Goal: Task Accomplishment & Management: Manage account settings

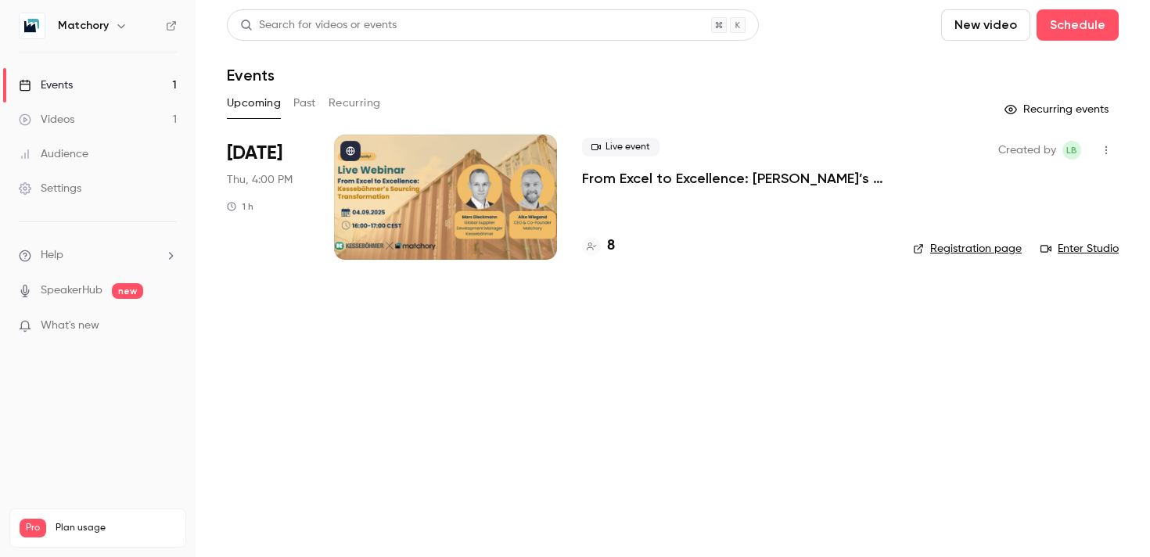
click at [432, 197] on div at bounding box center [445, 197] width 223 height 125
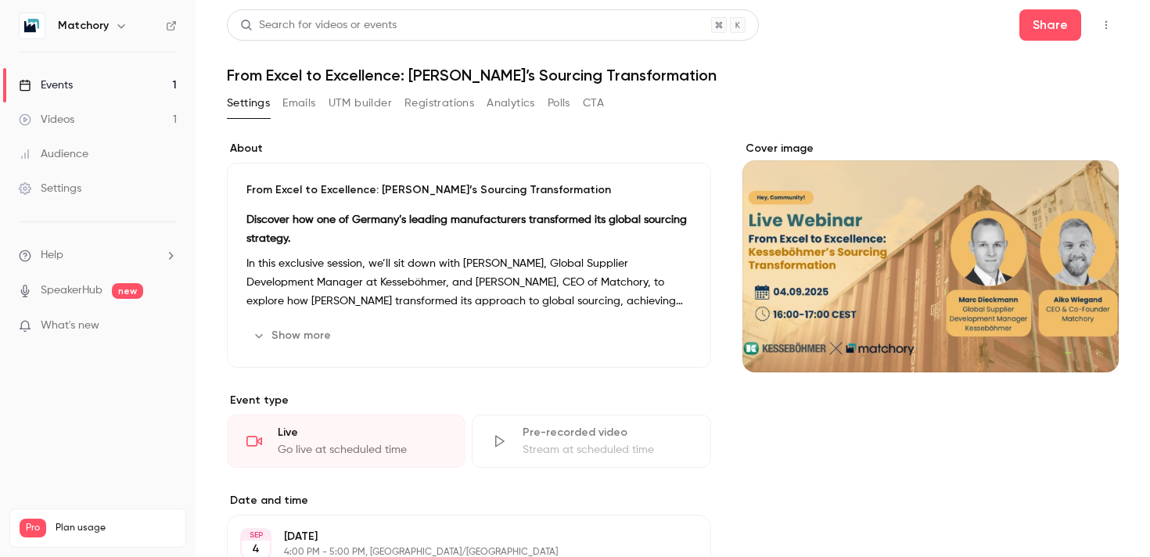
click at [418, 104] on button "Registrations" at bounding box center [440, 103] width 70 height 25
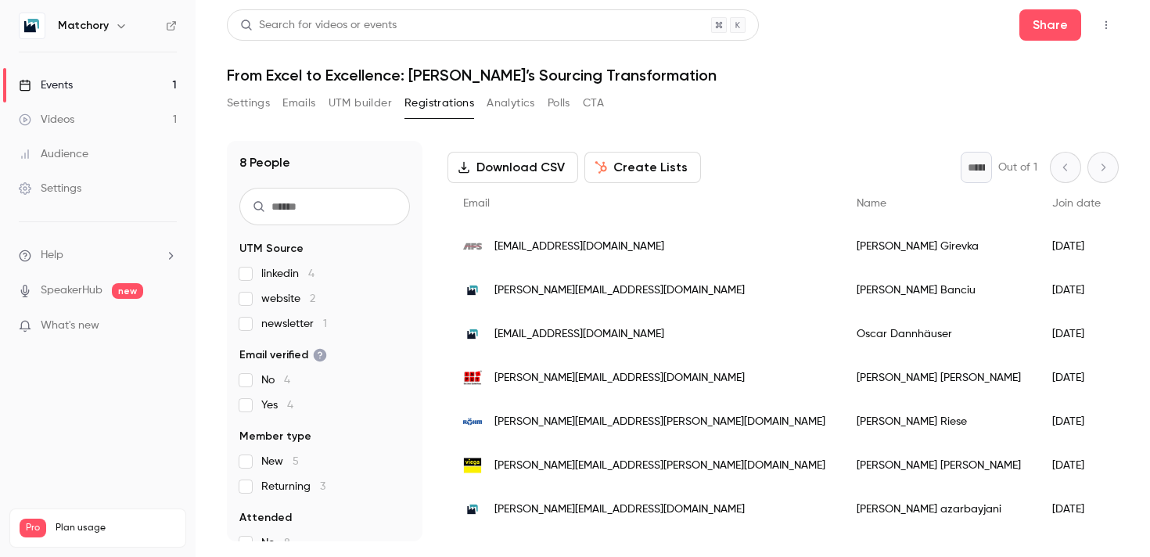
scroll to position [99, 0]
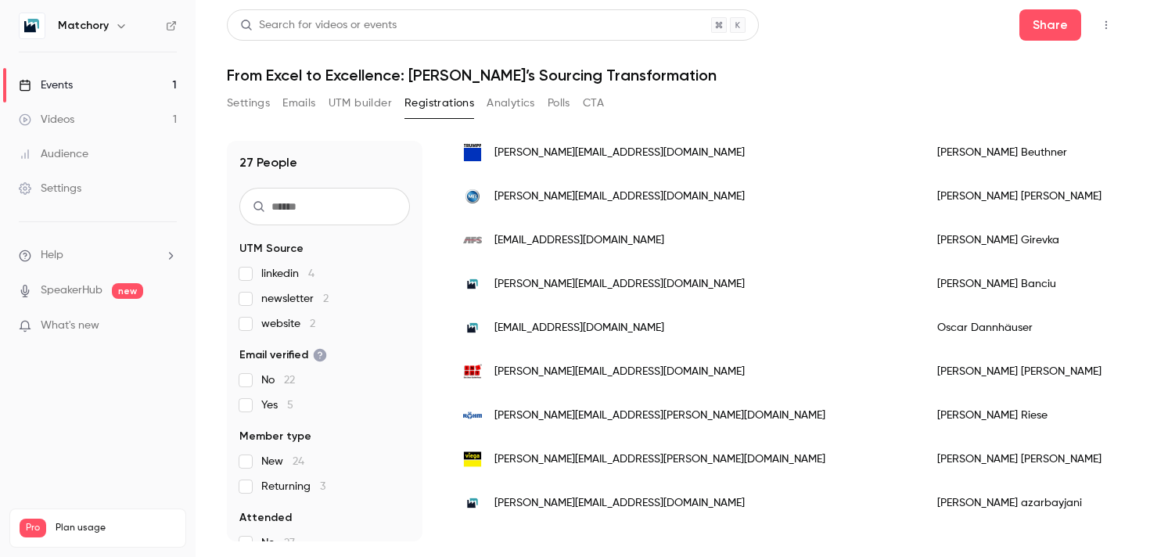
scroll to position [905, 0]
